Goal: Task Accomplishment & Management: Use online tool/utility

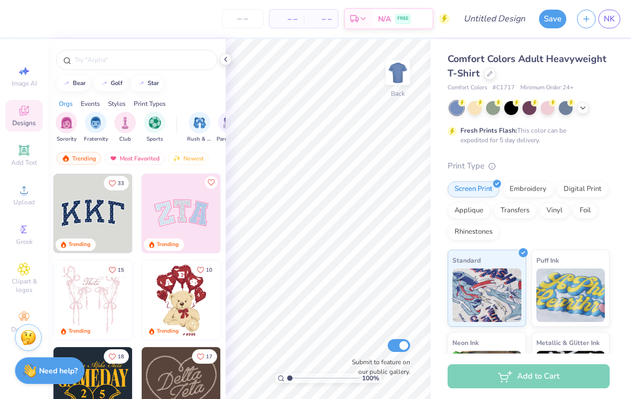
click at [470, 113] on div at bounding box center [475, 108] width 14 height 14
click at [493, 70] on div at bounding box center [490, 74] width 12 height 12
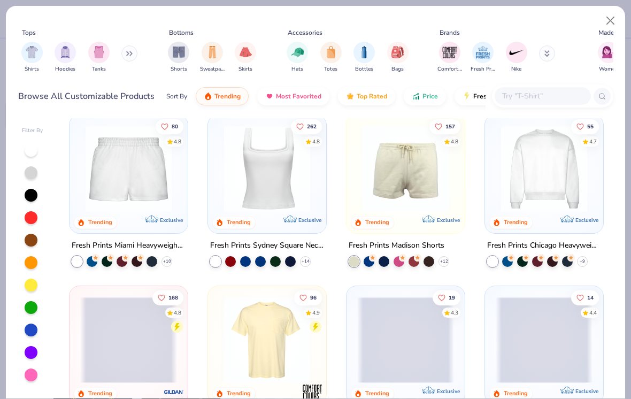
scroll to position [523, 0]
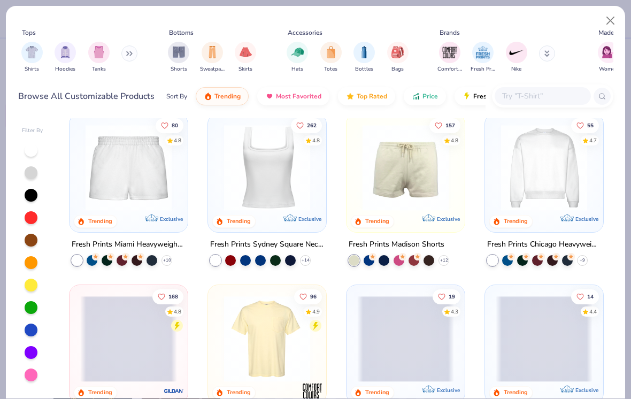
click at [278, 334] on img at bounding box center [267, 339] width 97 height 86
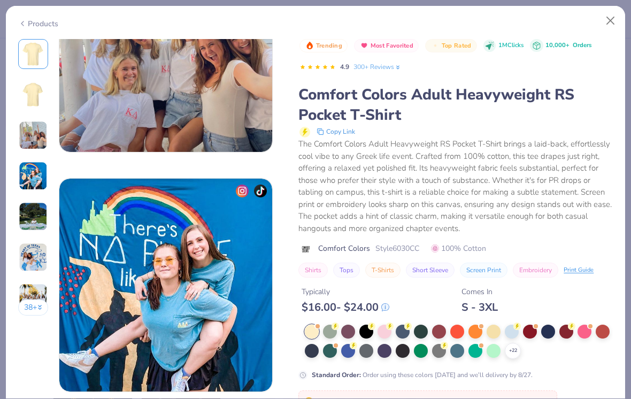
scroll to position [621, 0]
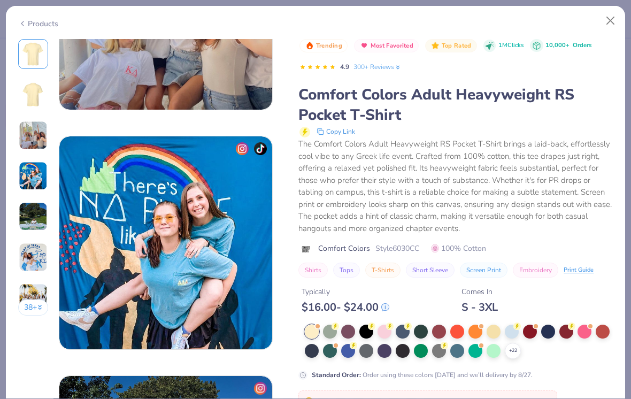
click at [332, 332] on div at bounding box center [330, 331] width 14 height 14
click at [310, 337] on div at bounding box center [312, 331] width 14 height 14
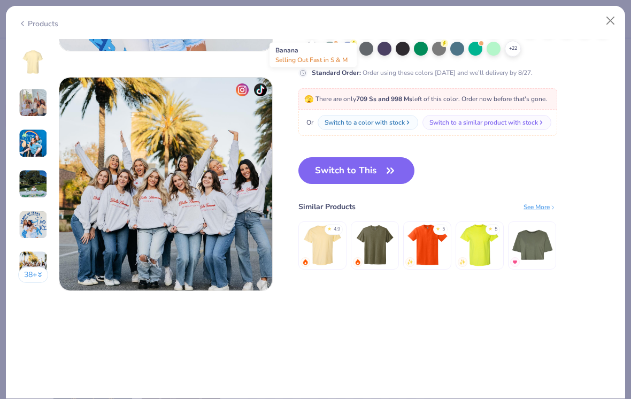
scroll to position [1380, 0]
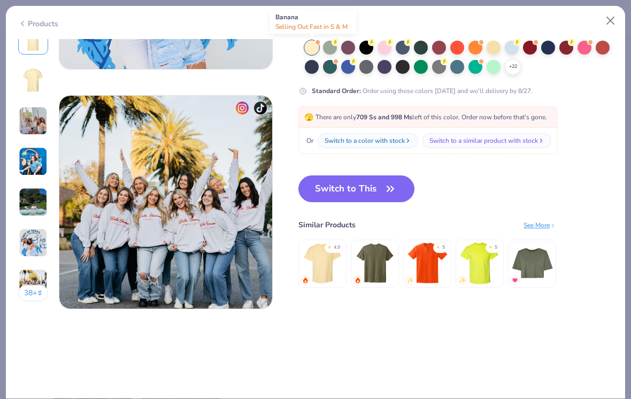
click at [612, 20] on button "Close" at bounding box center [610, 21] width 20 height 20
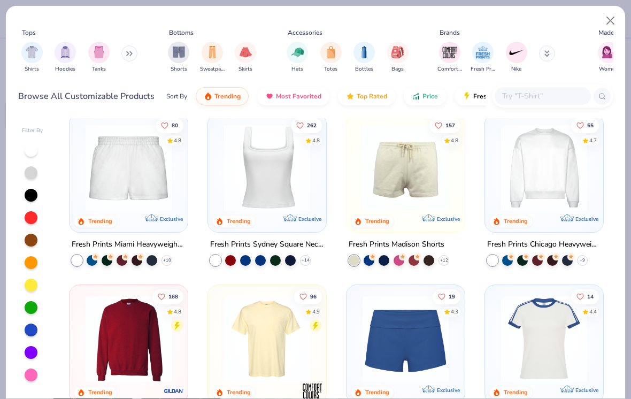
click at [611, 19] on button "Close" at bounding box center [610, 21] width 20 height 20
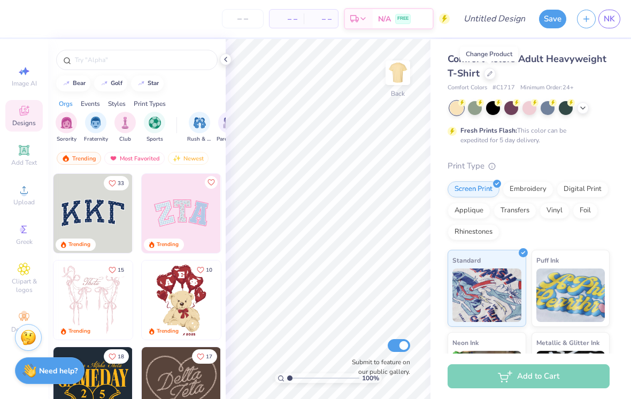
click at [487, 78] on div at bounding box center [490, 74] width 12 height 12
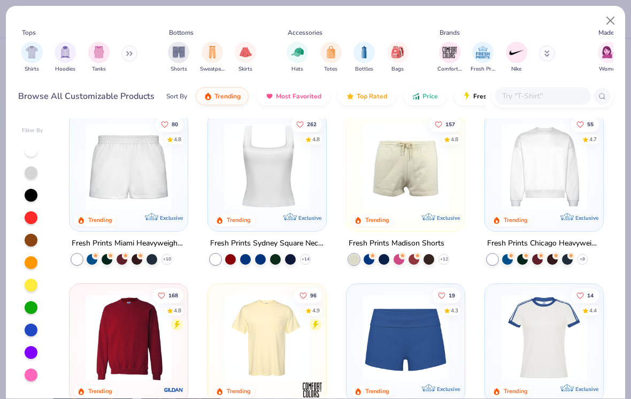
scroll to position [563, 0]
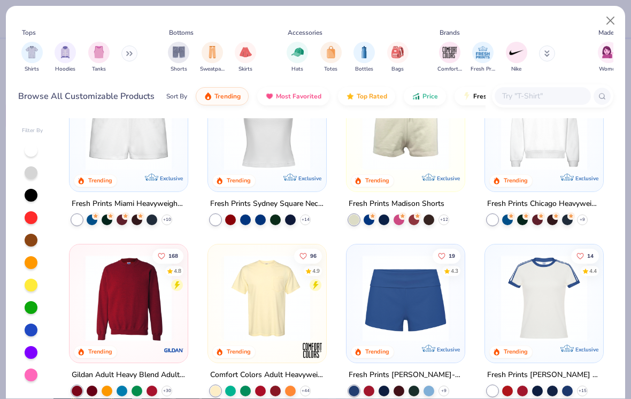
click at [285, 312] on img at bounding box center [267, 298] width 97 height 86
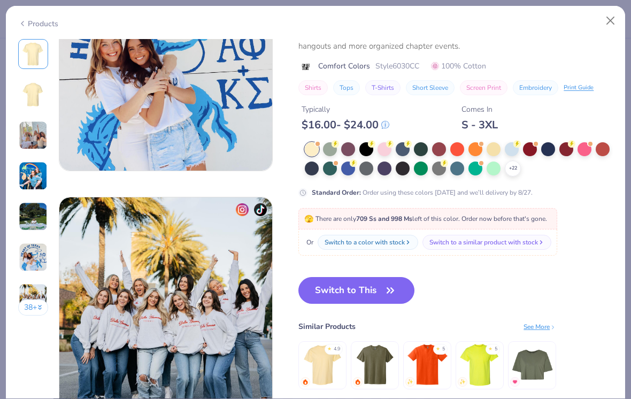
scroll to position [1279, 0]
click at [383, 284] on icon "button" at bounding box center [390, 290] width 15 height 15
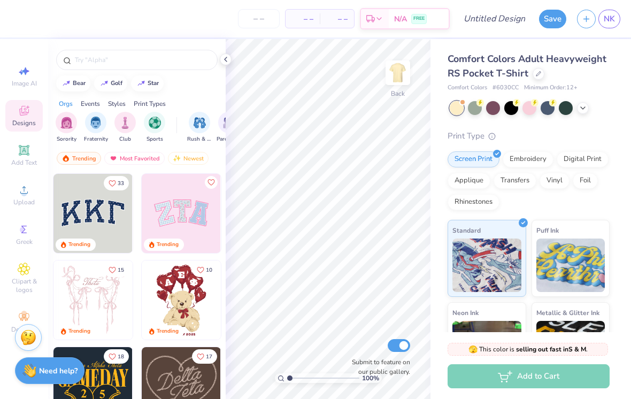
click at [222, 59] on icon at bounding box center [225, 59] width 9 height 9
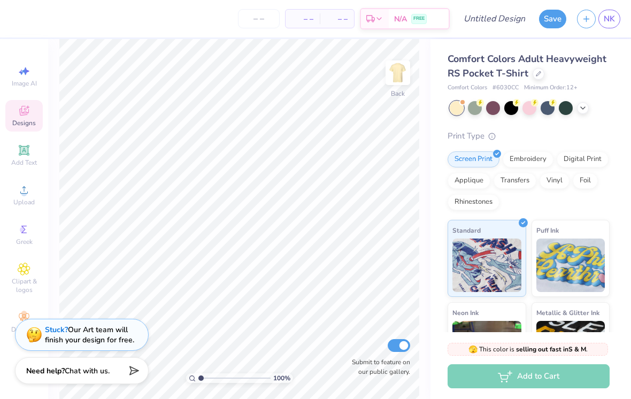
click at [579, 110] on icon at bounding box center [582, 108] width 9 height 9
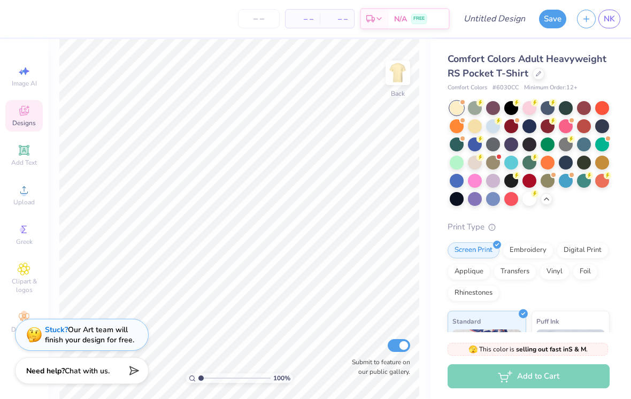
click at [475, 127] on div at bounding box center [475, 126] width 14 height 14
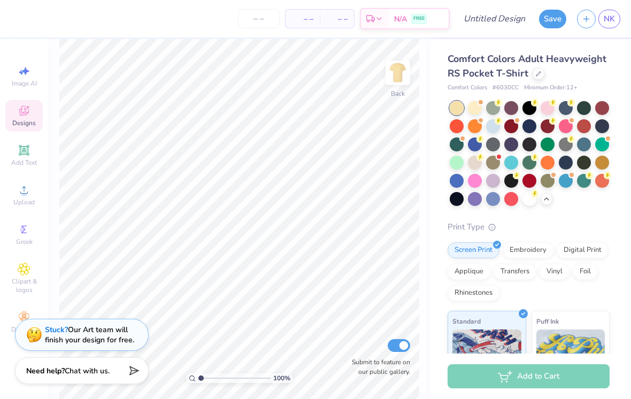
click at [475, 105] on div at bounding box center [475, 108] width 14 height 14
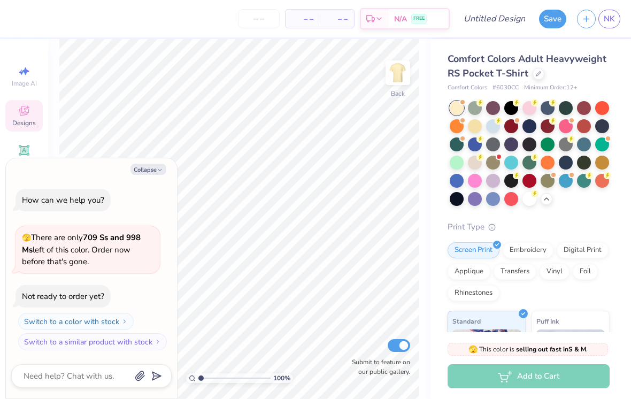
click at [153, 168] on button "Collapse" at bounding box center [148, 169] width 36 height 11
type textarea "x"
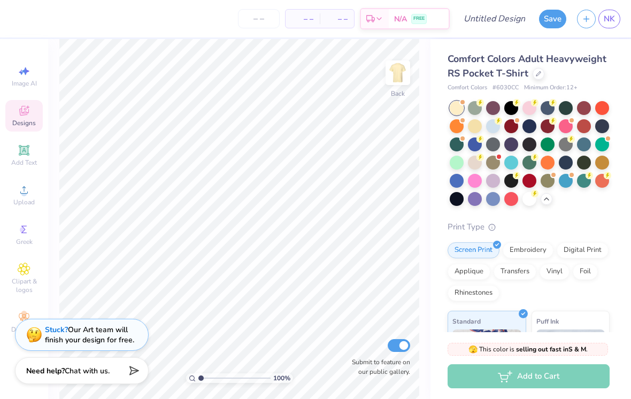
click at [37, 204] on div "Upload" at bounding box center [23, 195] width 37 height 32
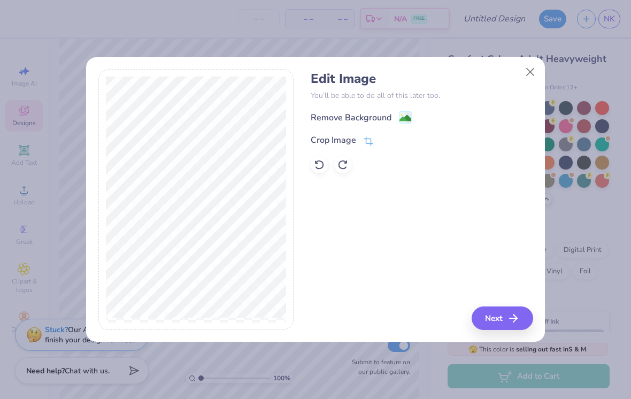
click at [404, 118] on image at bounding box center [405, 118] width 12 height 12
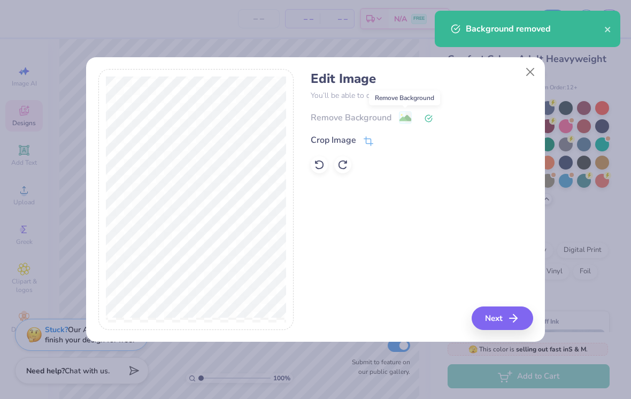
click at [510, 327] on button "Next" at bounding box center [501, 318] width 61 height 24
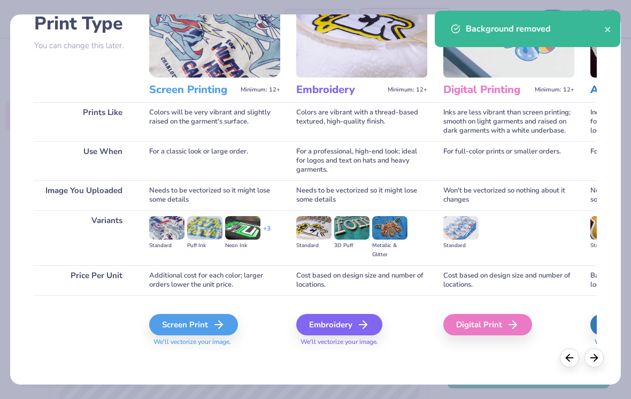
scroll to position [81, 0]
click at [208, 325] on div "Screen Print" at bounding box center [193, 324] width 89 height 21
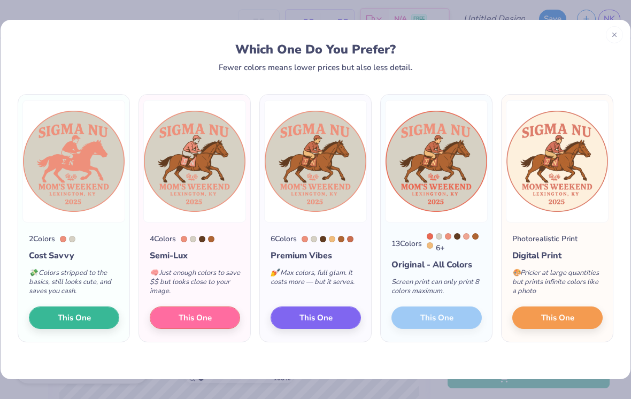
click at [325, 313] on span "This One" at bounding box center [315, 318] width 33 height 12
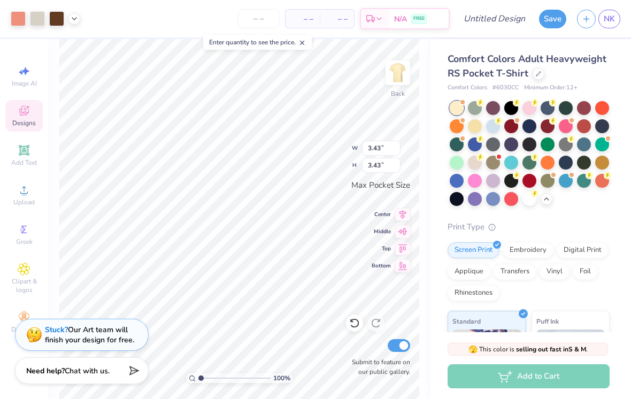
click at [30, 20] on div at bounding box center [37, 18] width 15 height 15
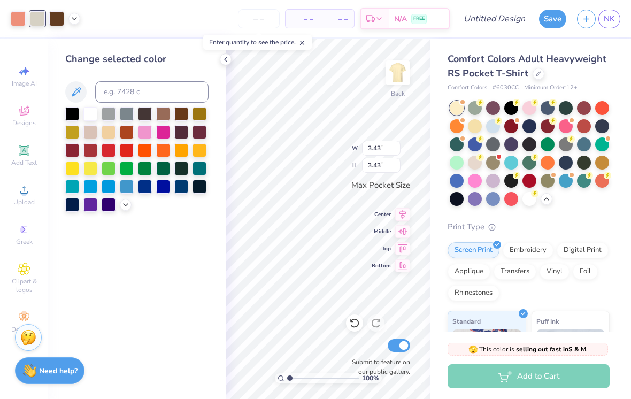
click at [77, 15] on icon at bounding box center [74, 18] width 9 height 9
click at [91, 120] on div at bounding box center [90, 114] width 14 height 14
click at [70, 18] on icon at bounding box center [74, 18] width 9 height 9
click at [205, 13] on div "– – Per Item – – Total Est. Delivery N/A FREE" at bounding box center [268, 18] width 364 height 37
click at [222, 58] on icon at bounding box center [225, 59] width 9 height 9
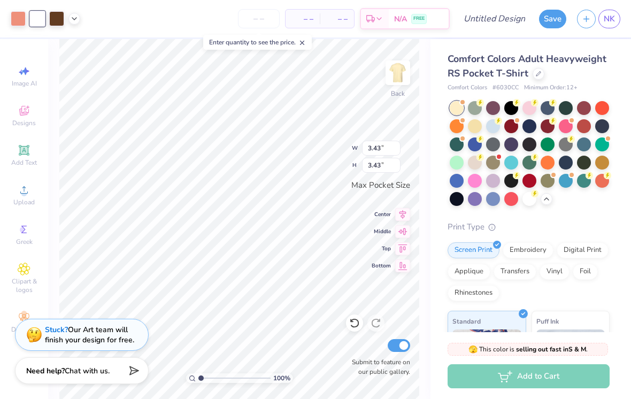
click at [254, 15] on input "number" at bounding box center [259, 18] width 42 height 19
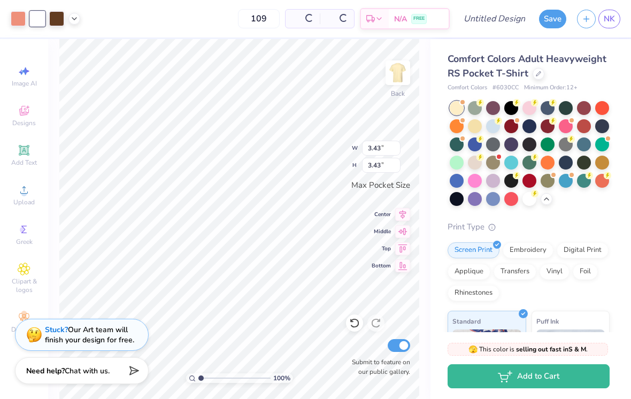
type input "109"
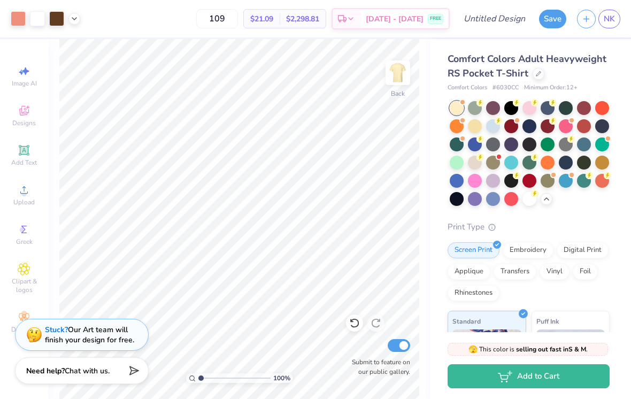
click at [403, 69] on img at bounding box center [397, 72] width 21 height 21
click at [26, 196] on circle at bounding box center [24, 193] width 6 height 6
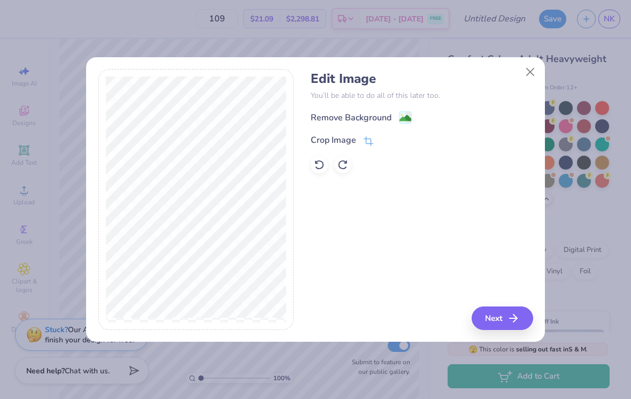
click at [403, 119] on image at bounding box center [405, 118] width 12 height 12
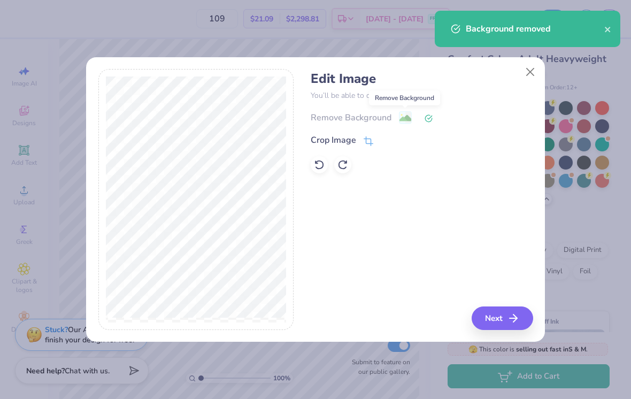
click at [511, 323] on icon "button" at bounding box center [513, 318] width 13 height 13
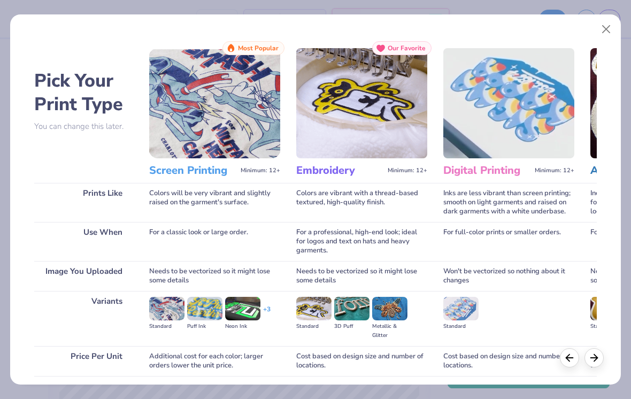
scroll to position [66, 0]
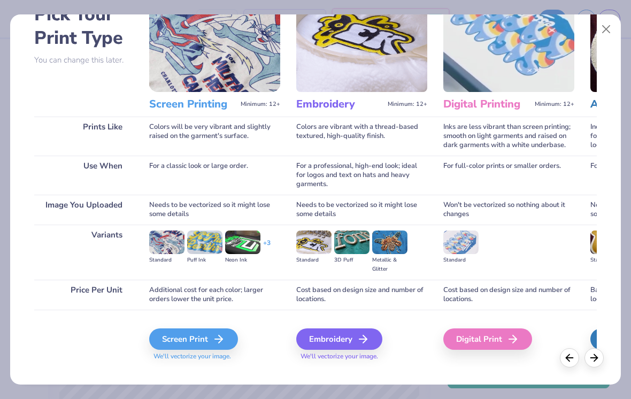
click at [200, 343] on div "Screen Print" at bounding box center [193, 338] width 89 height 21
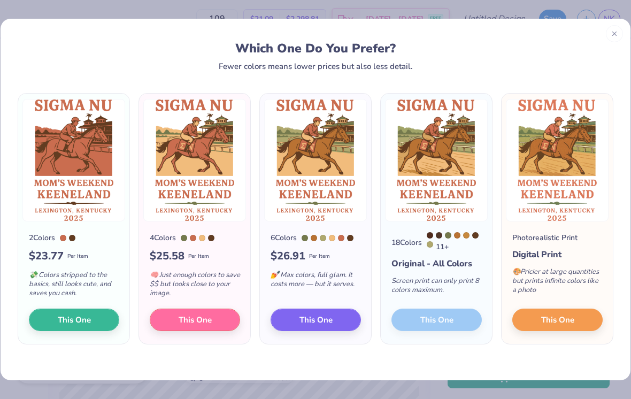
click at [320, 314] on span "This One" at bounding box center [315, 320] width 33 height 12
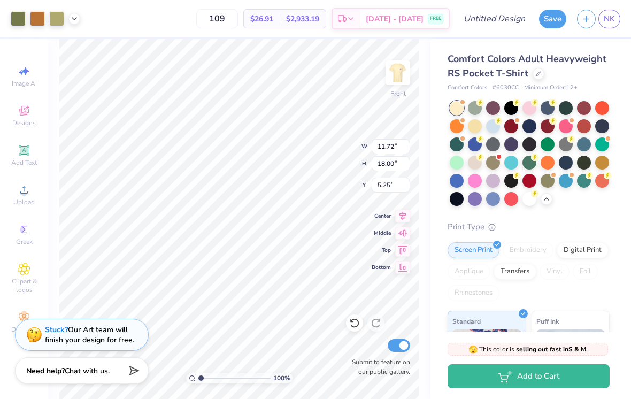
type input "10.20"
type input "15.65"
type input "3.00"
click at [227, 20] on input "109" at bounding box center [217, 18] width 42 height 19
click at [404, 77] on img at bounding box center [397, 72] width 21 height 21
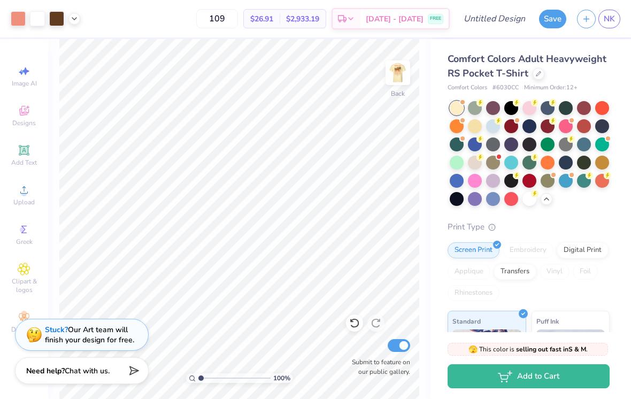
click at [398, 83] on img at bounding box center [397, 72] width 21 height 21
click at [398, 79] on img at bounding box center [397, 72] width 21 height 21
click at [399, 74] on img at bounding box center [397, 72] width 21 height 21
click at [408, 83] on img at bounding box center [397, 72] width 21 height 21
type input "1.11976061708332"
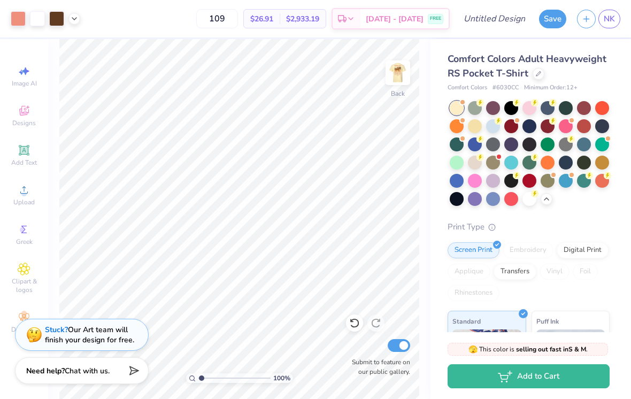
type textarea "x"
type input "1.21126930528566"
type textarea "x"
type input "1.25711666802506"
type textarea "x"
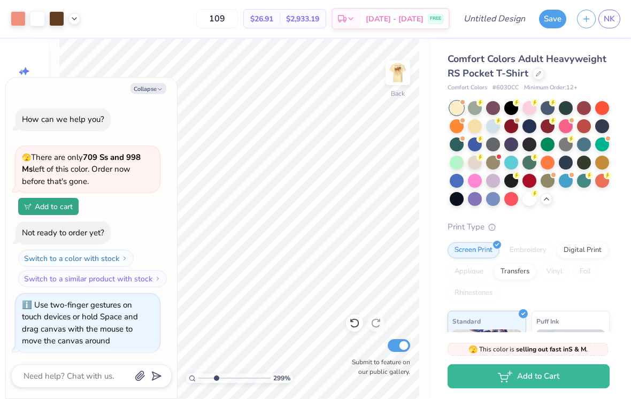
type input "3.16244085063492"
click at [157, 84] on button "Collapse" at bounding box center [148, 88] width 36 height 11
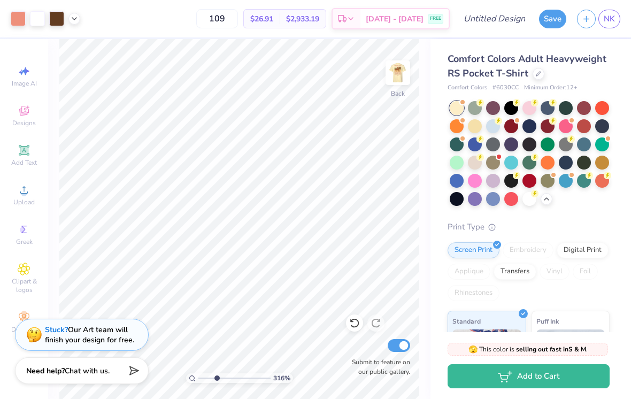
click at [100, 368] on span "Chat with us." at bounding box center [87, 371] width 45 height 10
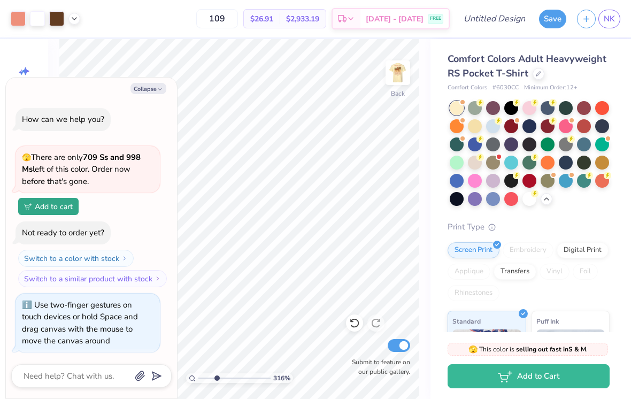
click at [157, 89] on icon "button" at bounding box center [160, 89] width 6 height 6
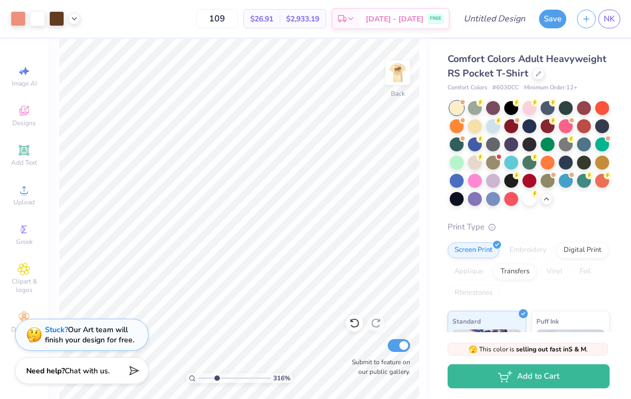
click at [105, 373] on span "Chat with us." at bounding box center [87, 371] width 45 height 10
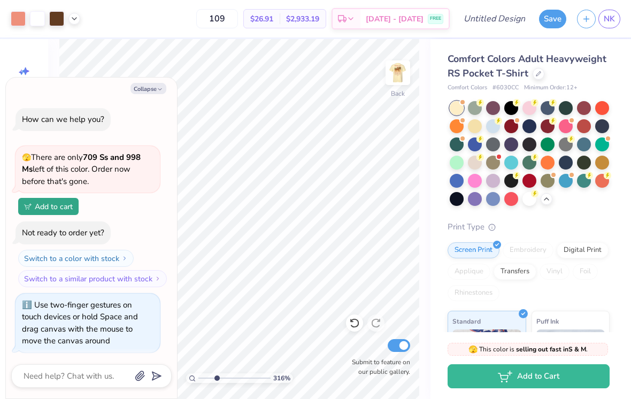
click at [154, 86] on button "Collapse" at bounding box center [148, 88] width 36 height 11
type textarea "x"
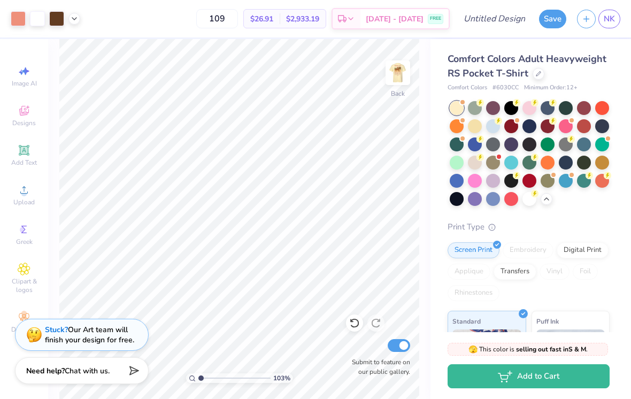
type input "1"
click at [531, 201] on div at bounding box center [529, 199] width 14 height 14
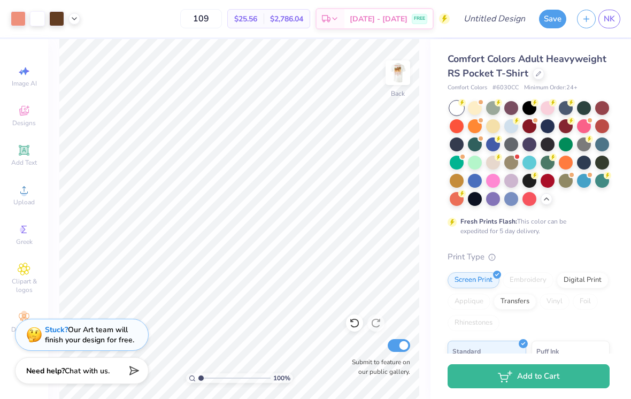
click at [477, 106] on div at bounding box center [475, 108] width 14 height 14
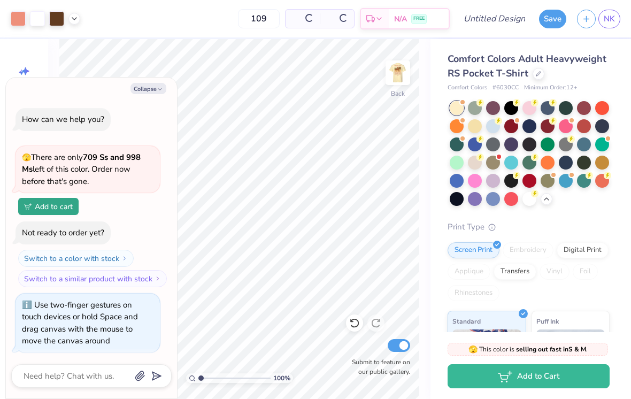
scroll to position [154, 0]
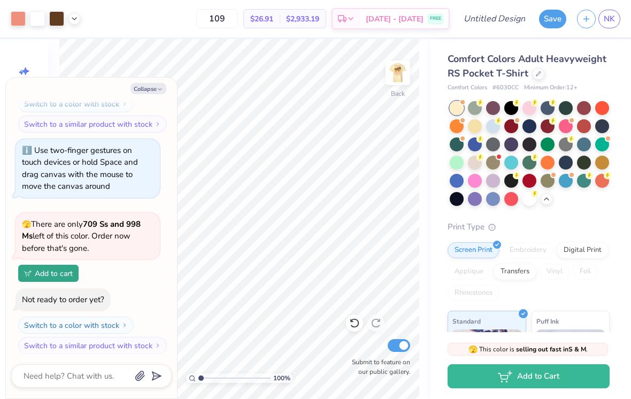
click at [150, 89] on button "Collapse" at bounding box center [148, 88] width 36 height 11
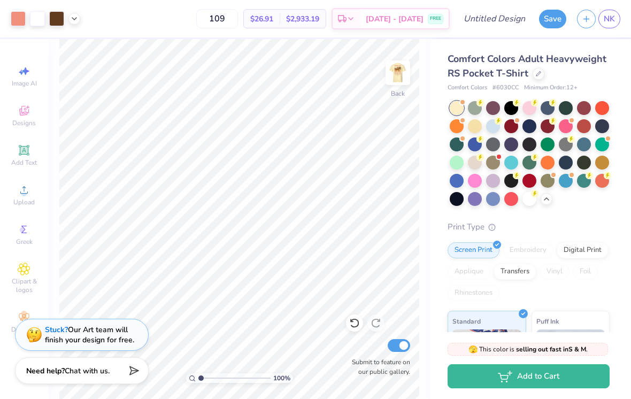
type textarea "x"
click at [401, 71] on img at bounding box center [397, 72] width 21 height 21
click at [72, 19] on icon at bounding box center [74, 18] width 9 height 9
type input "1"
click at [563, 17] on button "Save" at bounding box center [552, 19] width 27 height 19
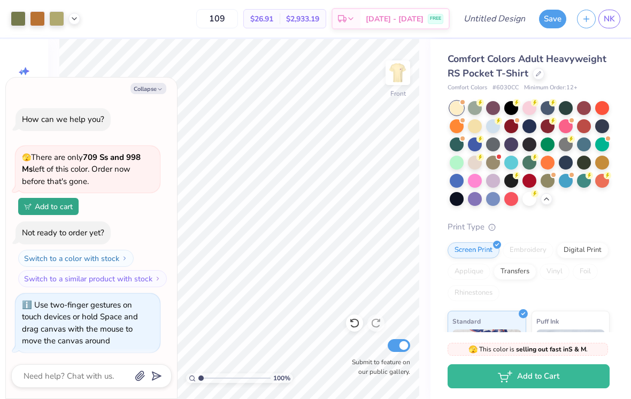
scroll to position [183, 0]
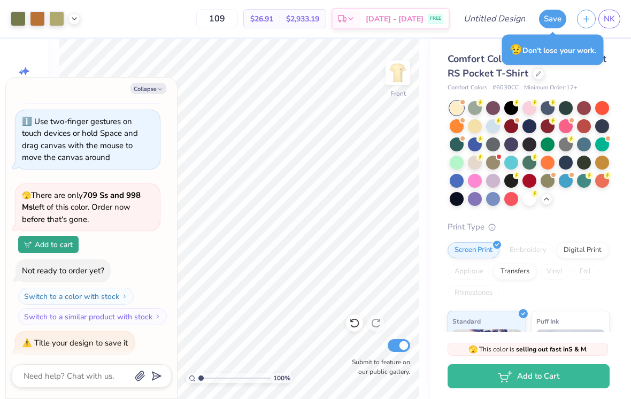
click at [499, 15] on input "Design Title" at bounding box center [494, 18] width 79 height 21
type textarea "x"
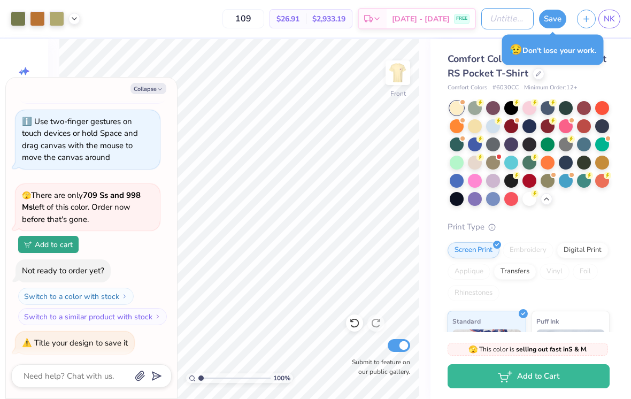
type input "M"
type textarea "x"
type input "Mo"
type textarea "x"
type input "Moi"
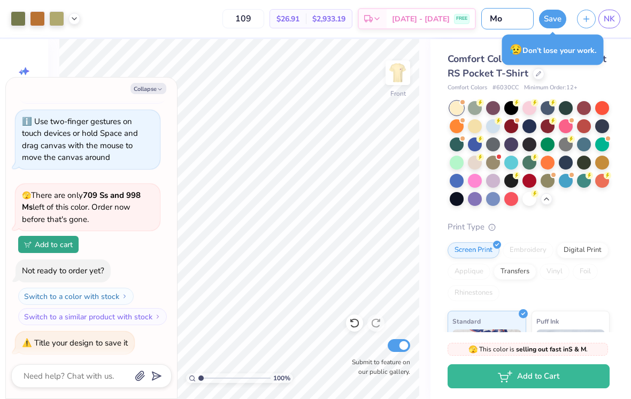
type textarea "x"
type input "Moim"
type textarea "x"
type input "Moims"
type textarea "x"
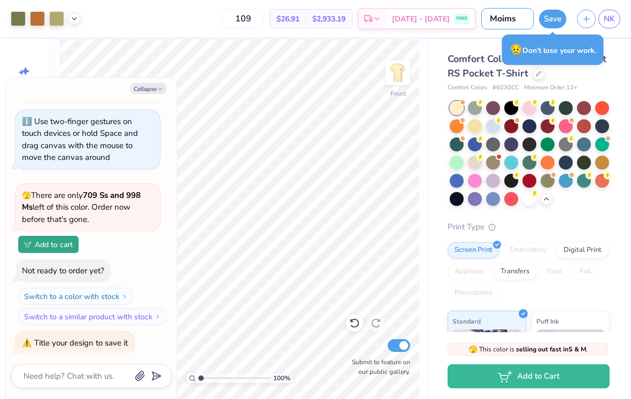
type input "Moms"
type textarea "x"
type input "Moms"
type textarea "x"
type input "Moms w"
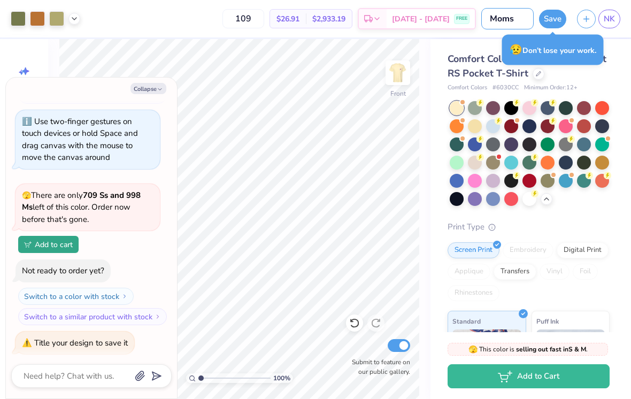
type textarea "x"
type input "Moms"
type textarea "x"
type input "Moms w"
type textarea "x"
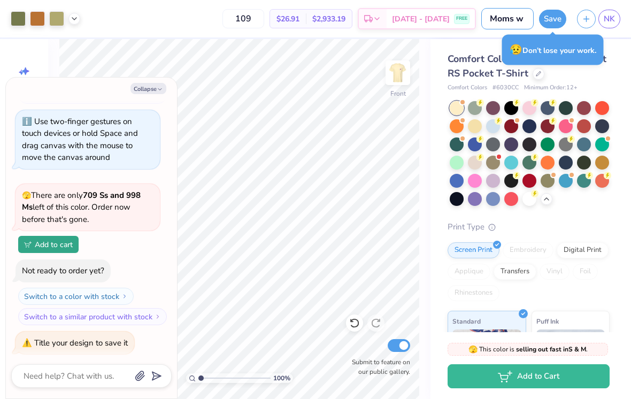
type input "Moms we"
type textarea "x"
type input "Moms wee"
type textarea "x"
type input "Moms week"
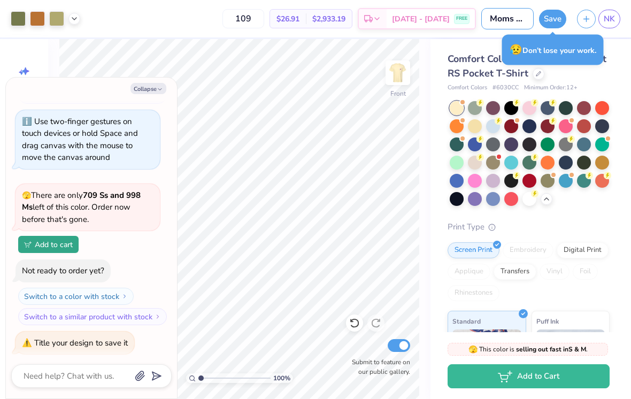
type textarea "x"
type input "Moms weeke"
type textarea "x"
type input "Moms weeken"
type textarea "x"
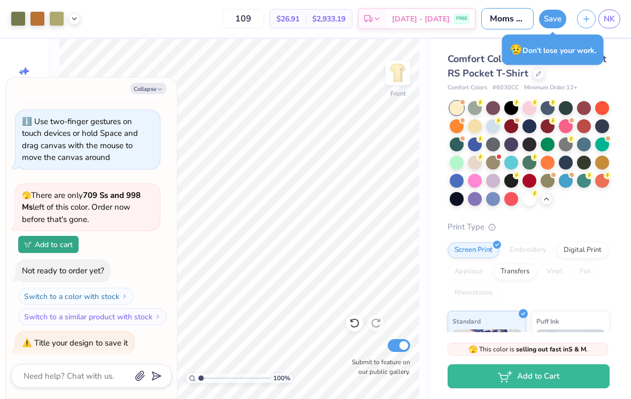
type input "Moms weekend"
type textarea "x"
type input "Moms weekend"
click at [557, 12] on button "Save" at bounding box center [552, 19] width 27 height 19
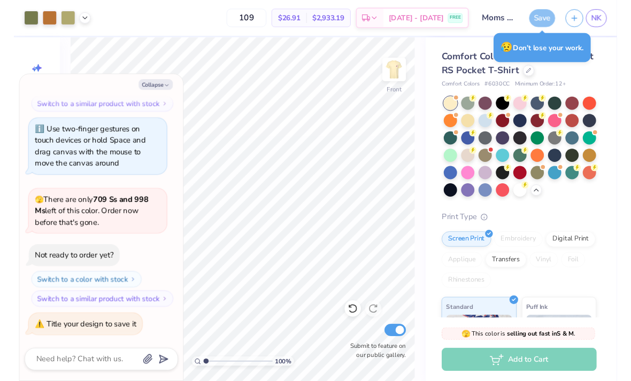
scroll to position [149, 0]
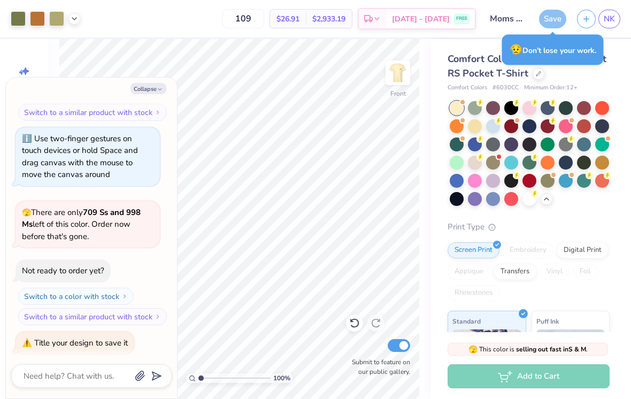
click at [151, 88] on button "Collapse" at bounding box center [148, 88] width 36 height 11
type textarea "x"
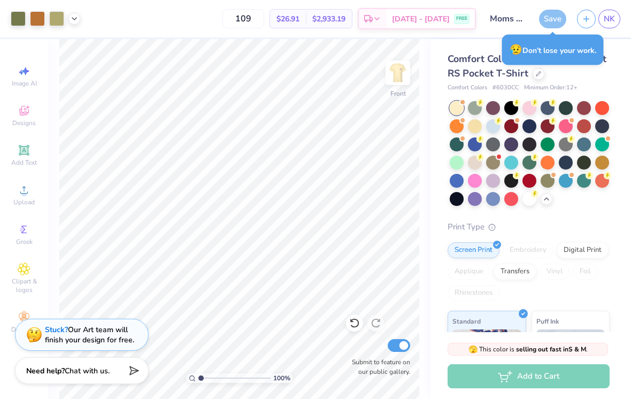
click at [550, 17] on div "Save" at bounding box center [552, 19] width 27 height 19
click at [553, 18] on div "Save" at bounding box center [552, 19] width 27 height 19
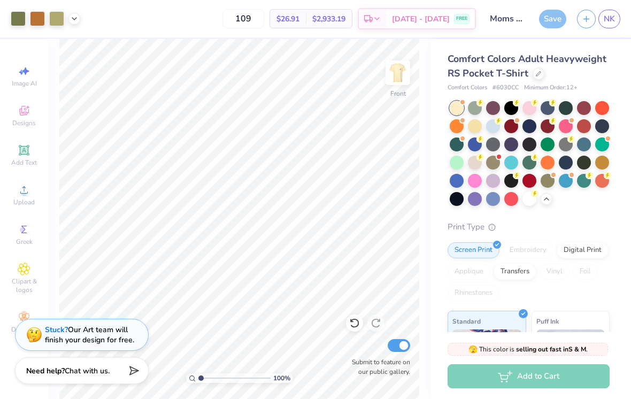
click at [609, 16] on span "NK" at bounding box center [608, 19] width 11 height 12
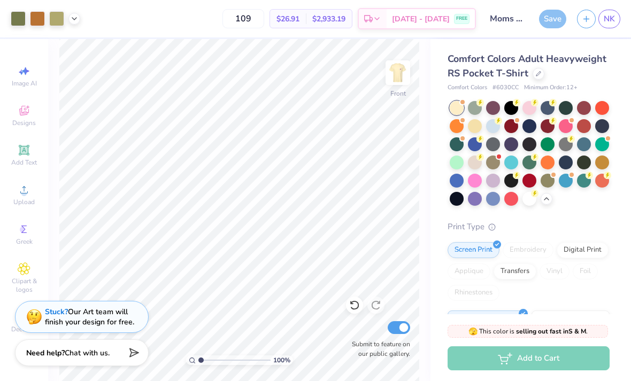
click at [555, 17] on div "Save" at bounding box center [552, 19] width 27 height 19
click at [553, 19] on div "Save" at bounding box center [552, 19] width 27 height 19
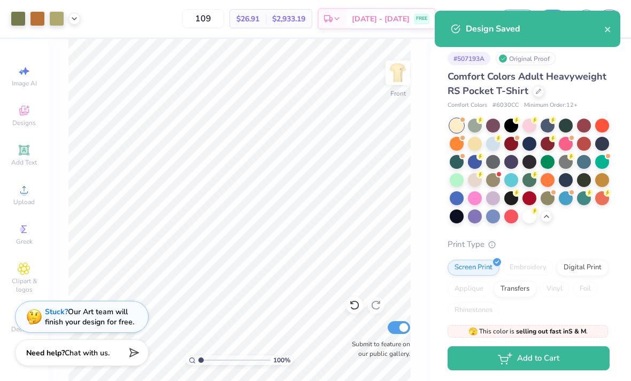
click at [618, 23] on div "Design Saved" at bounding box center [526, 29] width 185 height 36
click at [606, 34] on button "close" at bounding box center [607, 28] width 7 height 13
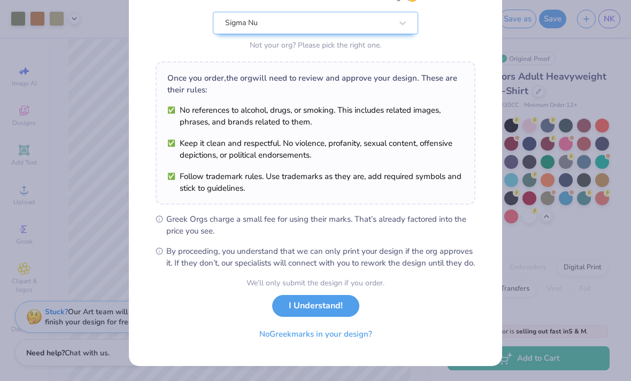
scroll to position [119, 0]
click at [323, 300] on button "I Understand!" at bounding box center [315, 306] width 87 height 22
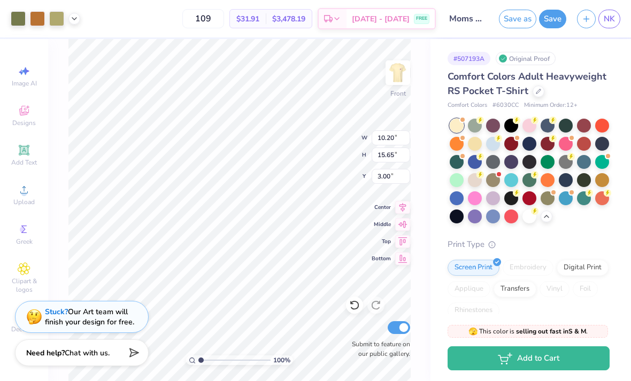
click at [355, 309] on icon at bounding box center [353, 306] width 9 height 10
click at [430, 51] on div "100 % Front W 10.20 10.20 " H 15.65 15.65 " Y 3.00 3.00 " Center Middle Top Bot…" at bounding box center [239, 210] width 382 height 342
click at [392, 80] on img at bounding box center [397, 72] width 21 height 21
click at [403, 80] on img at bounding box center [397, 72] width 21 height 21
click at [402, 83] on img at bounding box center [397, 72] width 21 height 21
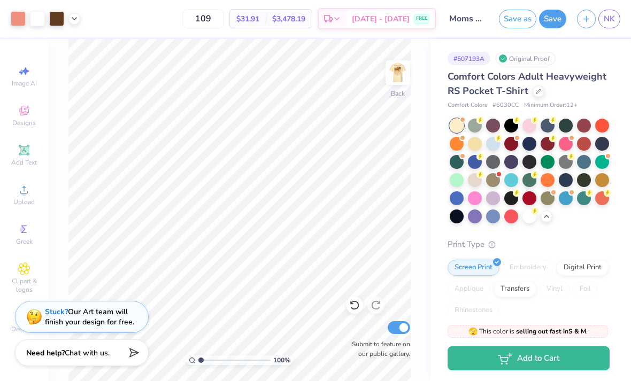
click at [553, 20] on button "Save" at bounding box center [552, 19] width 27 height 19
